Goal: Task Accomplishment & Management: Manage account settings

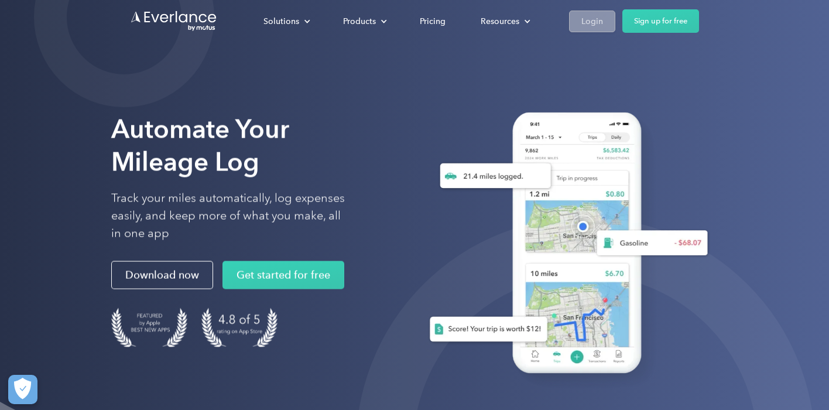
click at [593, 21] on div "Login" at bounding box center [592, 20] width 22 height 15
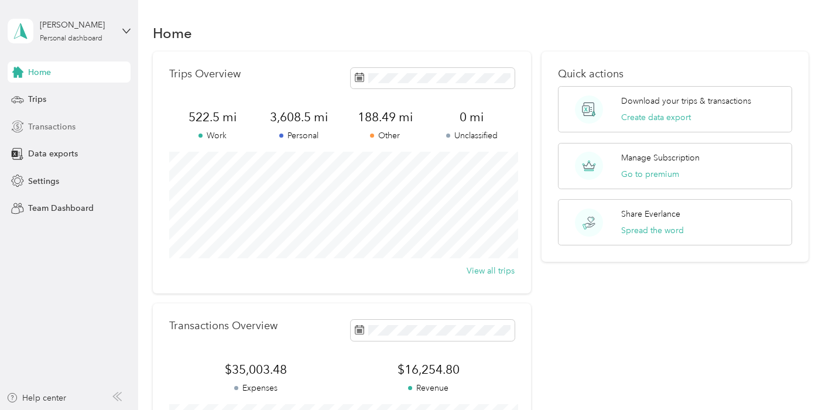
click at [80, 133] on div "Transactions" at bounding box center [69, 126] width 123 height 21
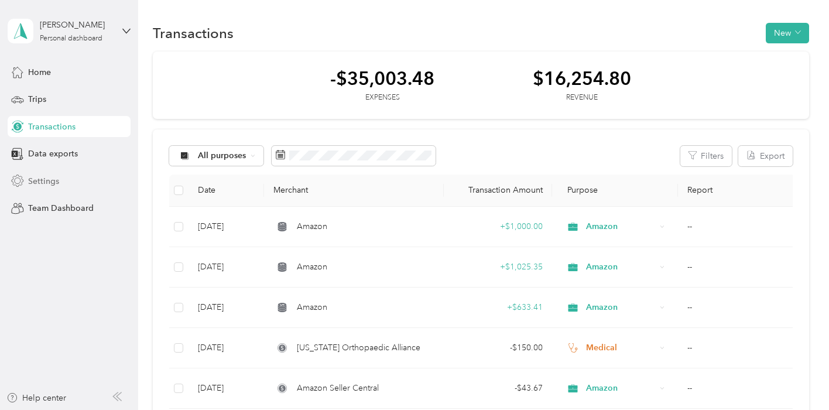
click at [92, 178] on div "Settings" at bounding box center [69, 180] width 123 height 21
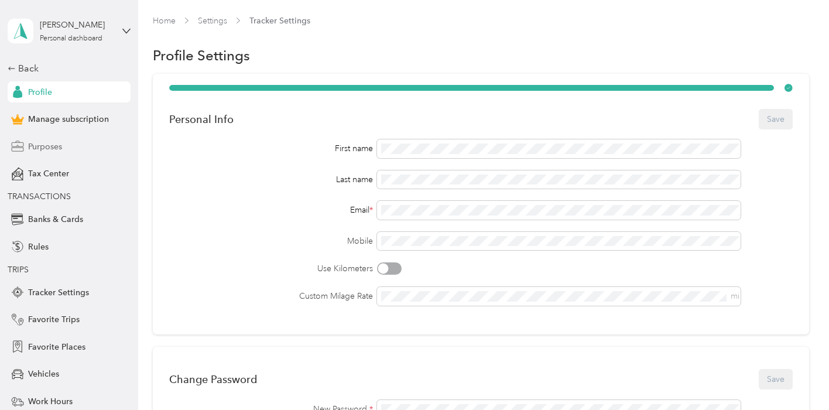
click at [78, 142] on div "Purposes" at bounding box center [69, 146] width 123 height 21
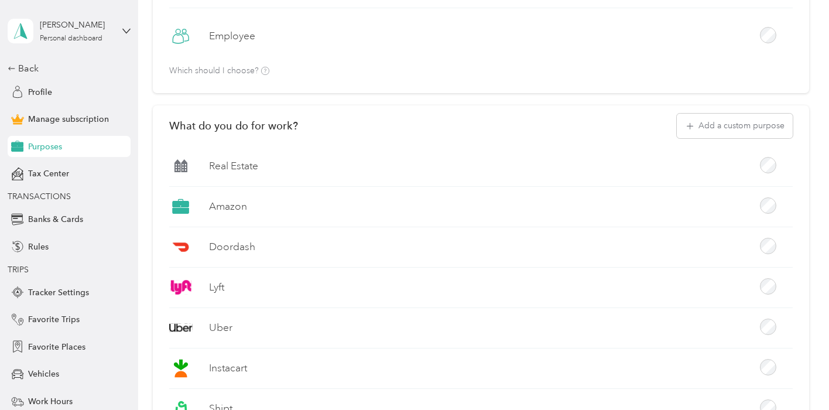
scroll to position [143, 0]
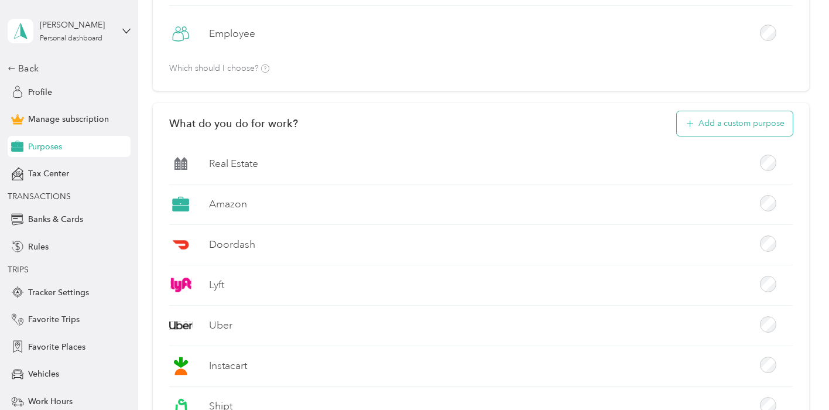
click at [712, 125] on button "Add a custom purpose" at bounding box center [735, 123] width 116 height 25
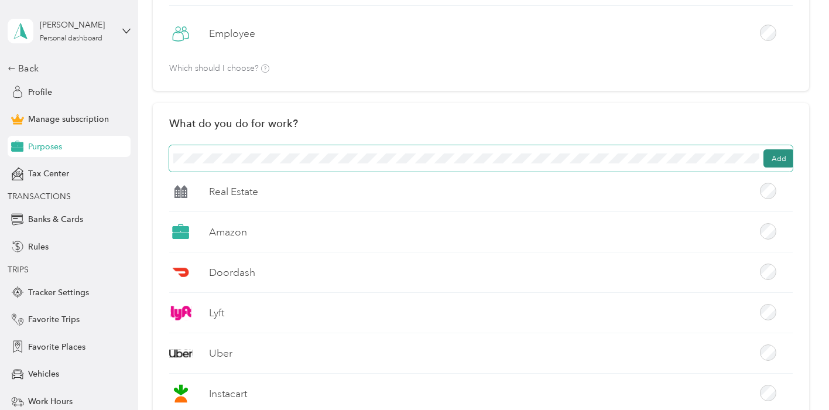
click at [776, 151] on button "Add" at bounding box center [779, 158] width 31 height 19
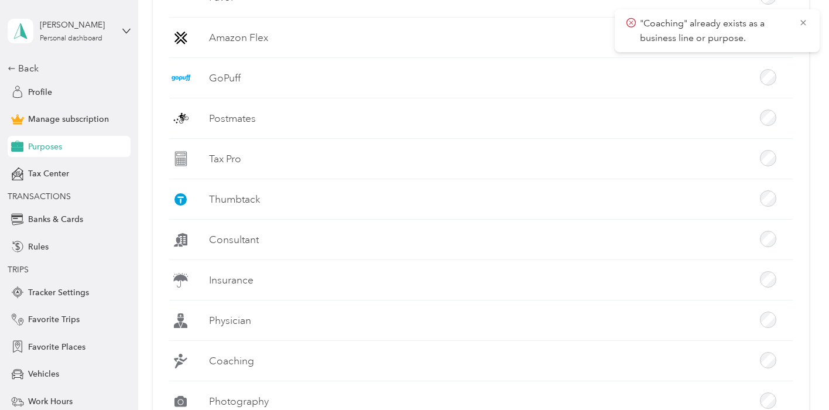
scroll to position [893, 0]
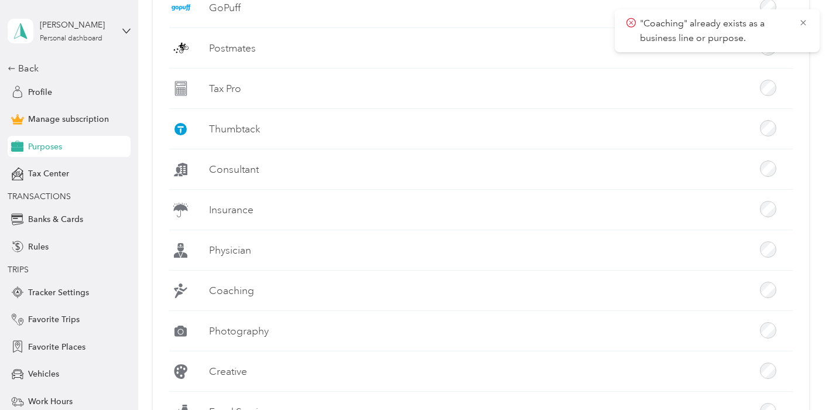
click at [230, 285] on label "Coaching" at bounding box center [231, 290] width 45 height 15
click at [231, 286] on label "Coaching" at bounding box center [231, 290] width 45 height 15
click at [807, 20] on icon at bounding box center [803, 23] width 9 height 11
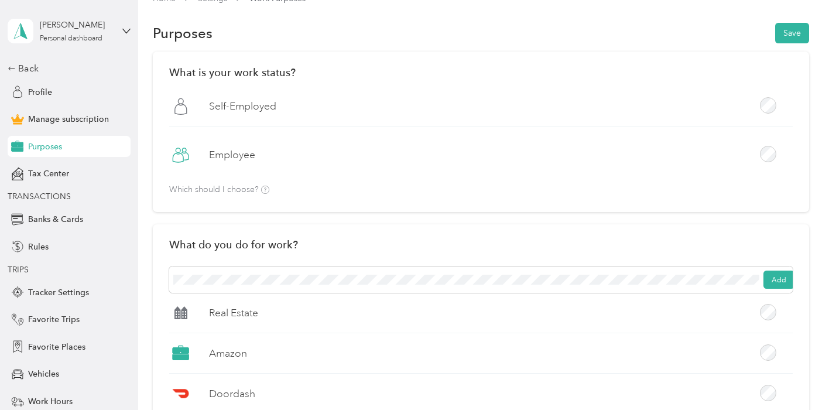
scroll to position [0, 0]
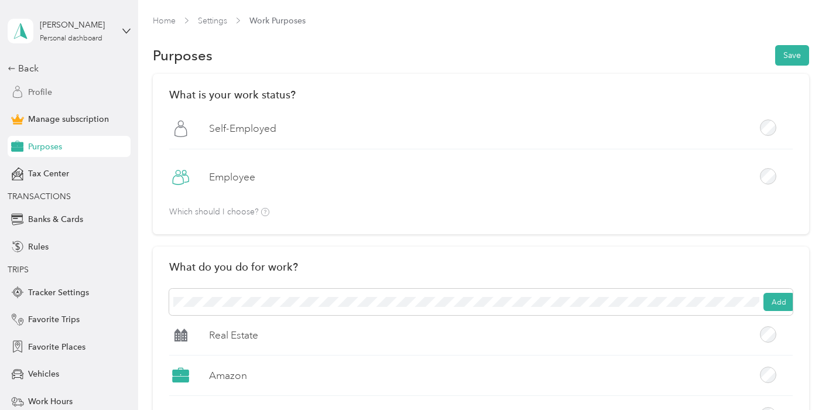
click at [50, 91] on span "Profile" at bounding box center [40, 92] width 24 height 12
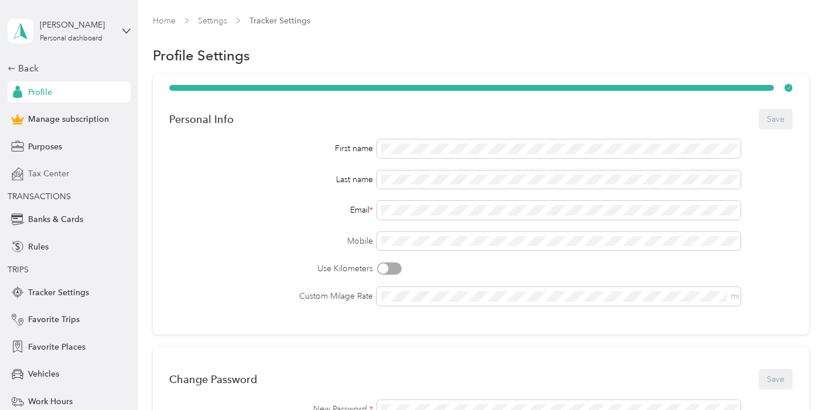
click at [45, 169] on span "Tax Center" at bounding box center [48, 173] width 41 height 12
